Goal: Task Accomplishment & Management: Use online tool/utility

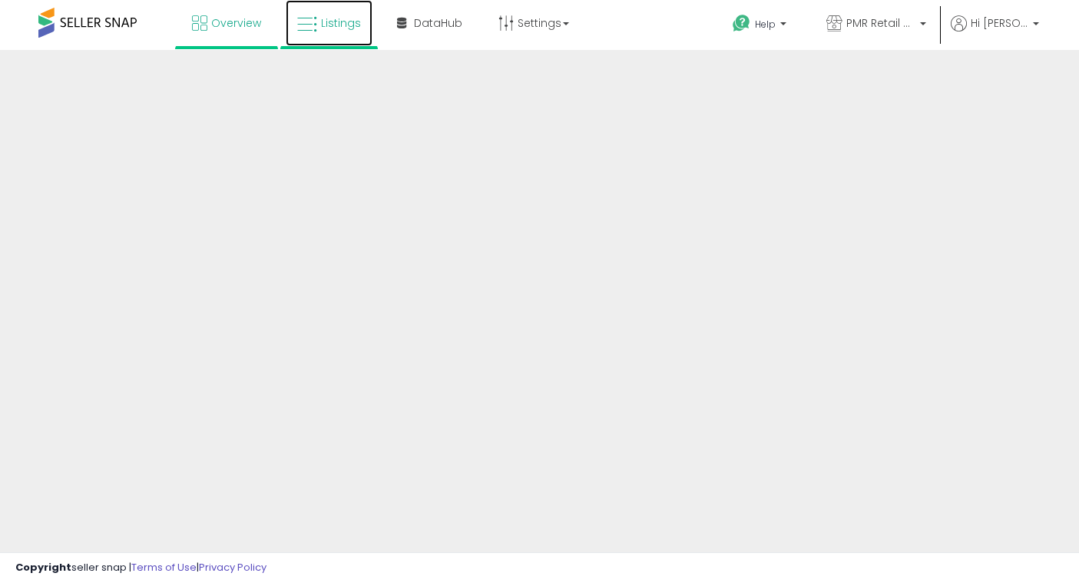
click at [312, 29] on icon at bounding box center [307, 25] width 20 height 20
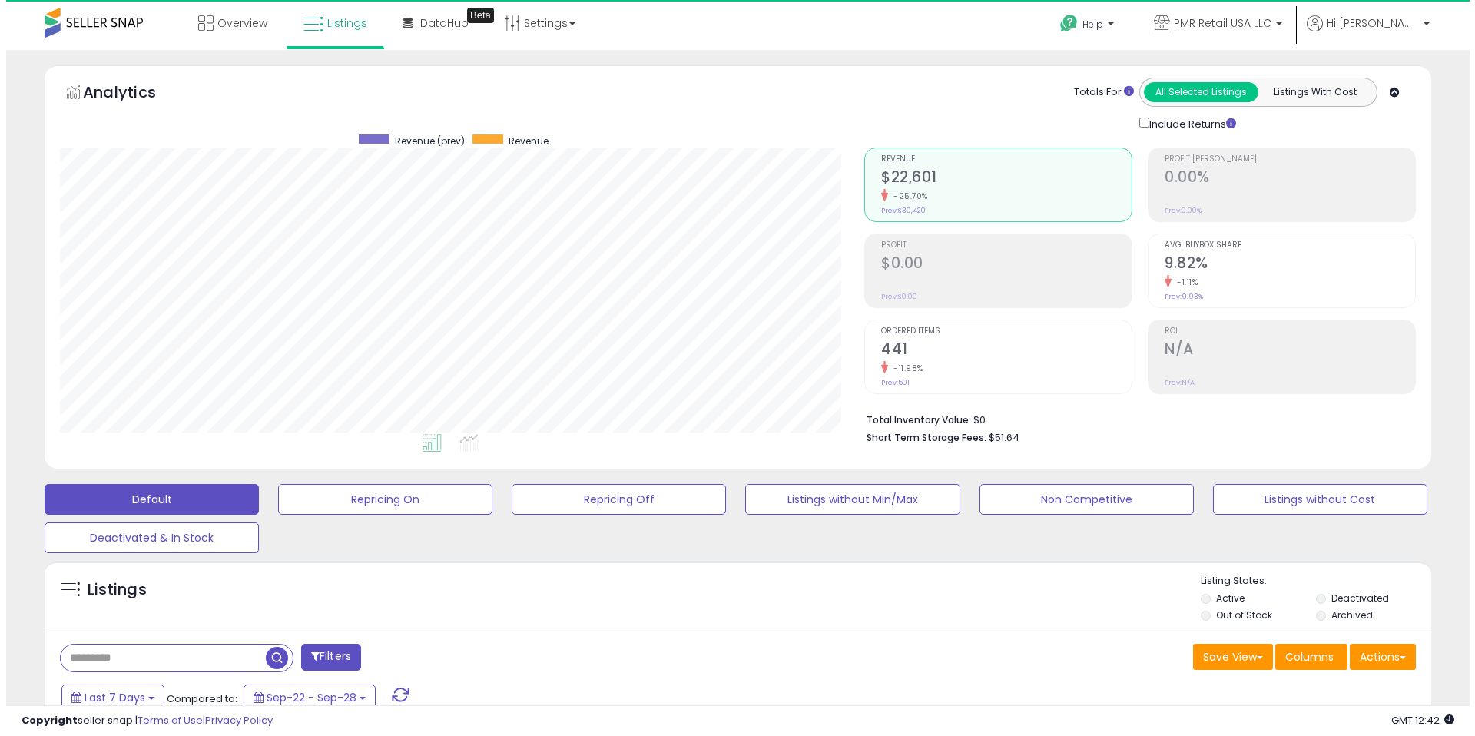
scroll to position [315, 804]
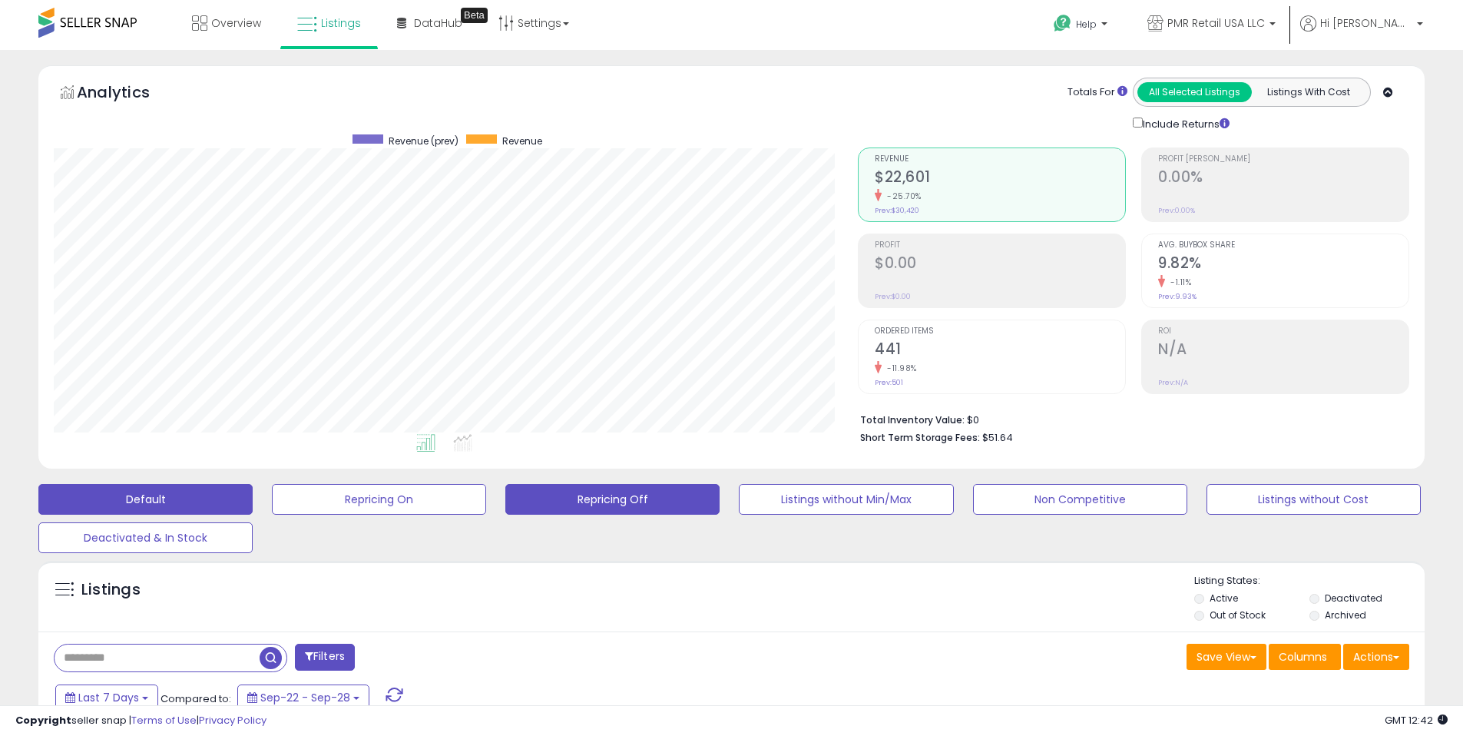
click at [612, 500] on button "Repricing Off" at bounding box center [612, 499] width 214 height 31
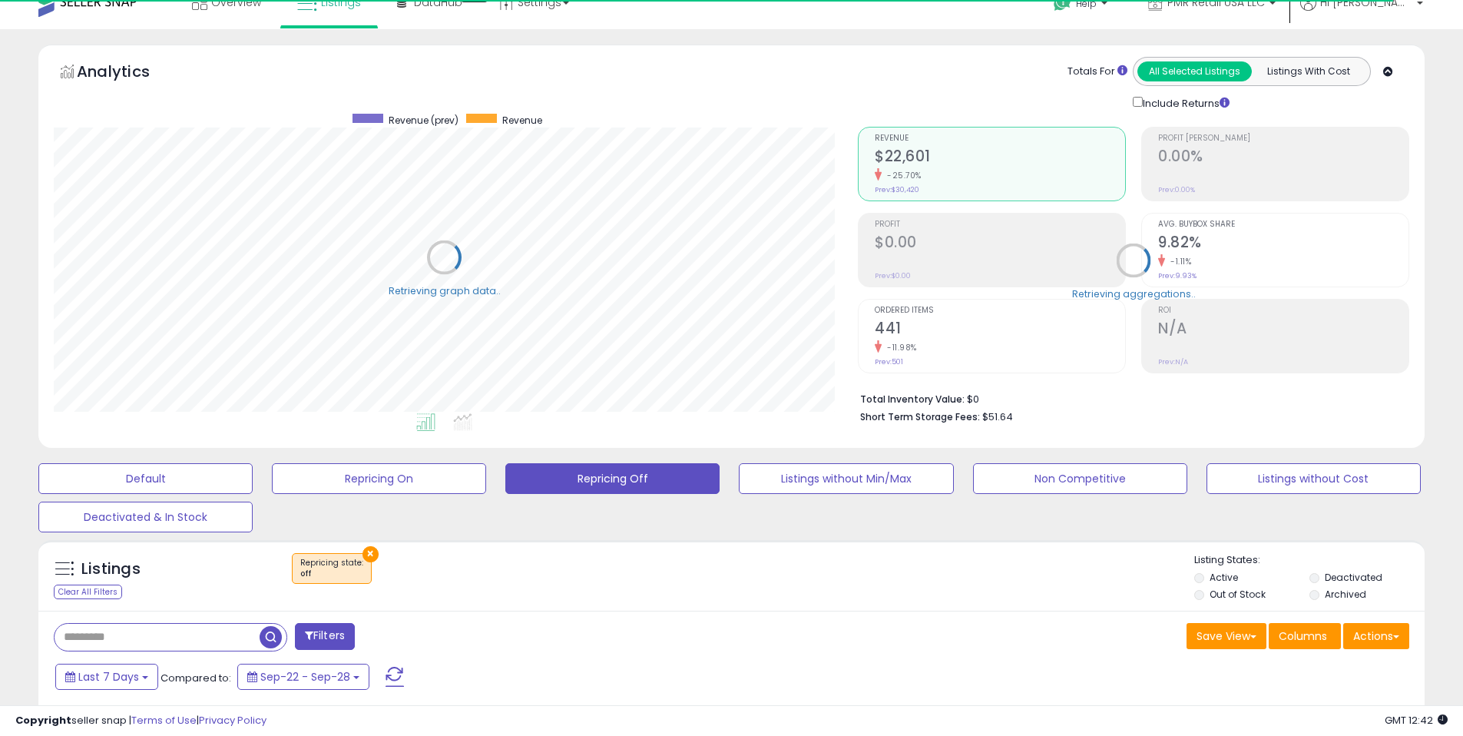
scroll to position [321, 0]
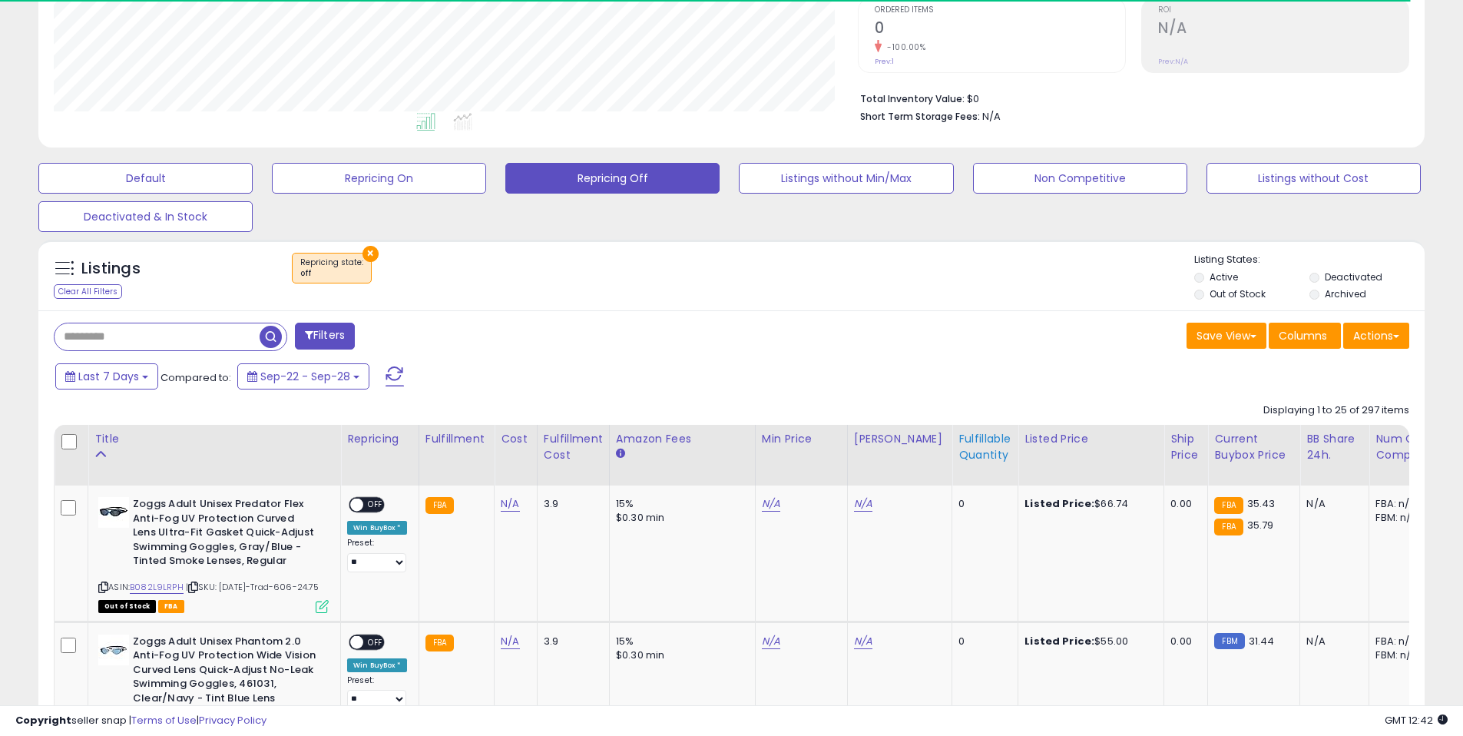
click at [966, 439] on div "Fulfillable Quantity" at bounding box center [985, 447] width 53 height 32
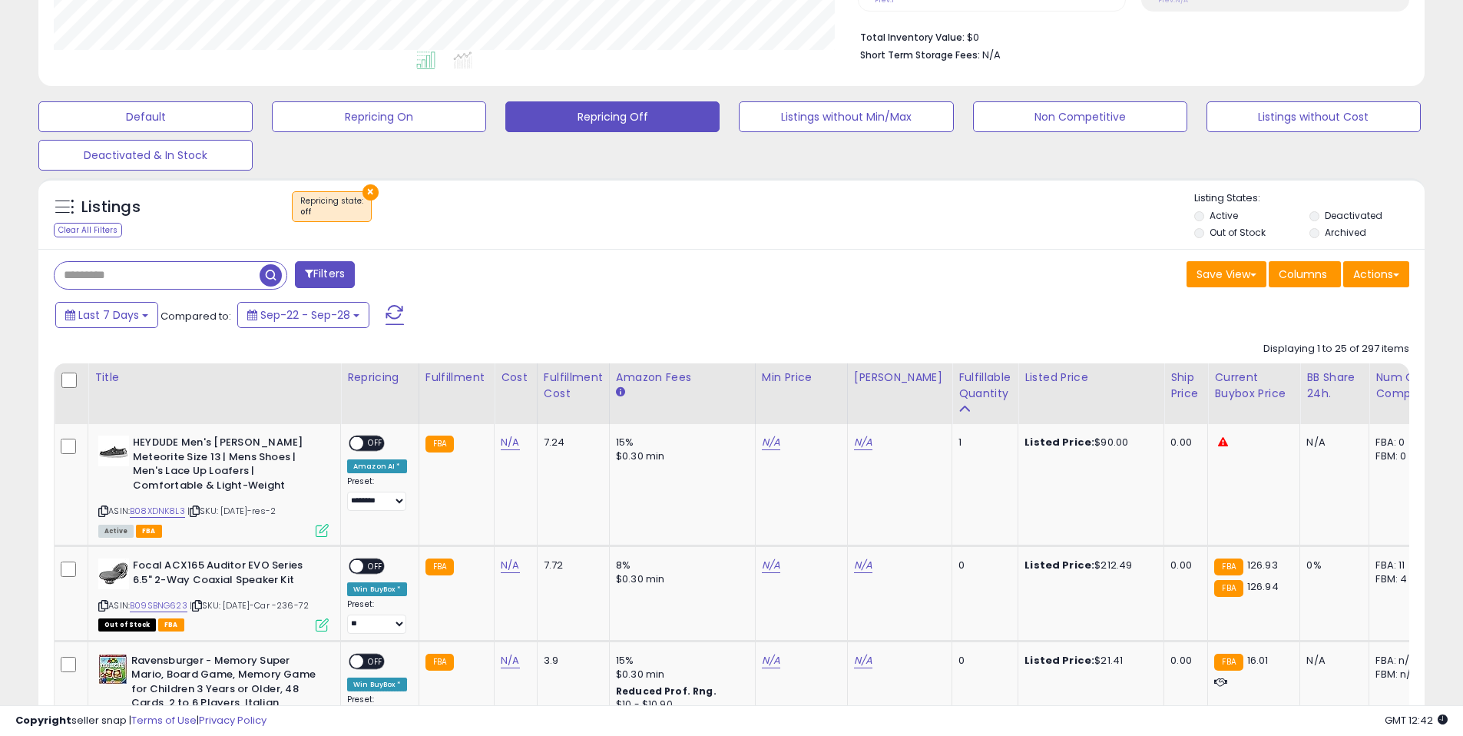
scroll to position [409, 0]
